Goal: Task Accomplishment & Management: Use online tool/utility

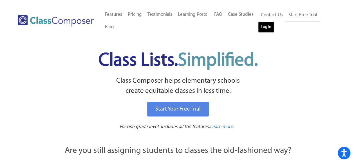
click at [269, 25] on link "Log In" at bounding box center [266, 26] width 16 height 11
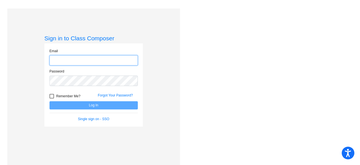
type input "[EMAIL_ADDRESS][DOMAIN_NAME]"
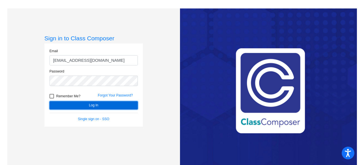
click at [81, 102] on button "Log In" at bounding box center [94, 105] width 88 height 8
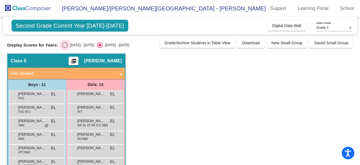
click at [68, 44] on div "[DATE] - [DATE]" at bounding box center [81, 45] width 26 height 5
click at [65, 48] on input "[DATE] - [DATE]" at bounding box center [65, 48] width 0 height 0
radio input "true"
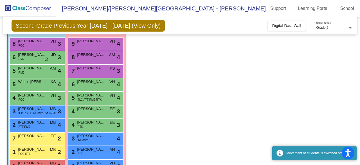
scroll to position [53, 0]
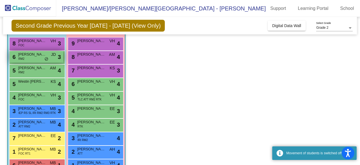
click at [39, 55] on span "[PERSON_NAME]" at bounding box center [32, 55] width 28 height 6
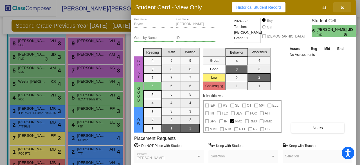
click at [342, 6] on icon "button" at bounding box center [342, 8] width 3 height 4
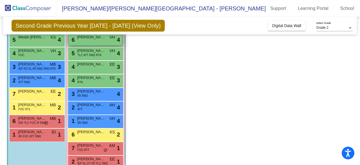
scroll to position [97, 0]
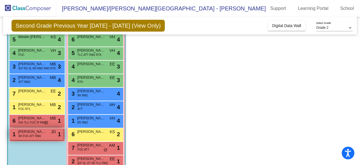
click at [48, 135] on div "1 [PERSON_NAME] IRI FOC ATT RM2 JD lock do_not_disturb_alt 1" at bounding box center [37, 134] width 54 height 12
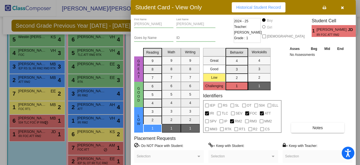
click at [345, 6] on button "button" at bounding box center [343, 7] width 18 height 10
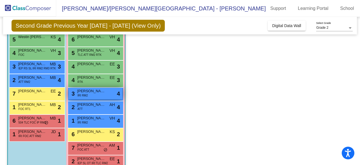
click at [106, 94] on div "3 [PERSON_NAME] IRI RM2 lock do_not_disturb_alt 4" at bounding box center [96, 94] width 54 height 12
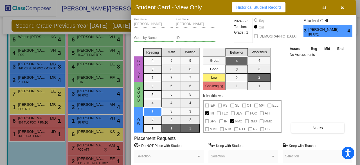
click at [345, 5] on button "button" at bounding box center [343, 7] width 18 height 10
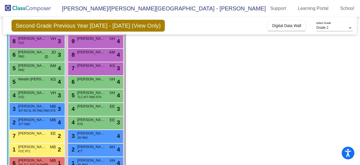
scroll to position [23, 0]
